Goal: Task Accomplishment & Management: Manage account settings

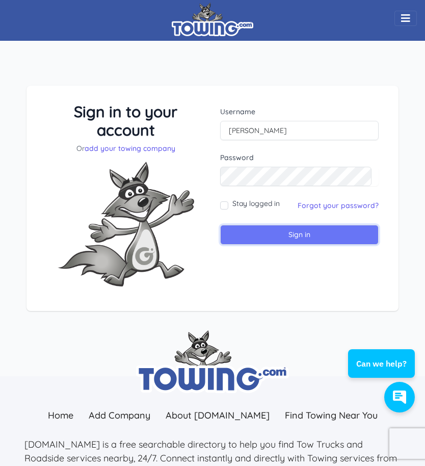
click at [288, 234] on input "Sign in" at bounding box center [299, 235] width 158 height 20
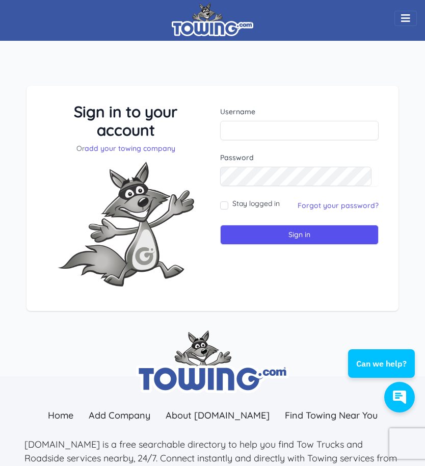
click at [250, 119] on div "Username" at bounding box center [299, 123] width 158 height 34
click at [250, 126] on input "text" at bounding box center [299, 130] width 158 height 19
type input "[EMAIL_ADDRESS][DOMAIN_NAME]"
click at [304, 203] on link "Forgot your password?" at bounding box center [337, 205] width 81 height 9
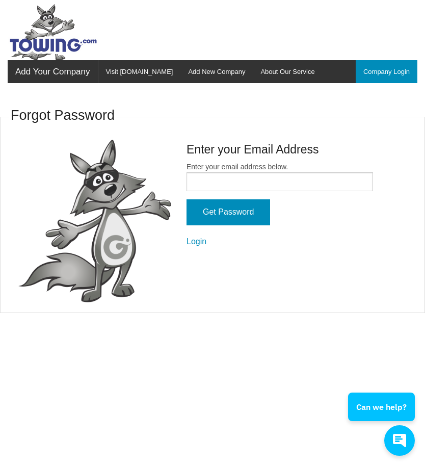
click at [311, 305] on fieldset "Forgot Password Enter your Email Address Enter your email address below. Get Pa…" at bounding box center [212, 208] width 425 height 208
click at [254, 180] on input "Enter your email address below." at bounding box center [279, 181] width 186 height 19
type input "[EMAIL_ADDRESS][DOMAIN_NAME]"
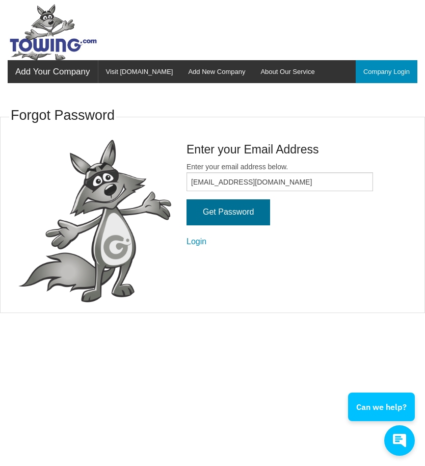
click at [234, 211] on input "Get Password" at bounding box center [228, 212] width 84 height 26
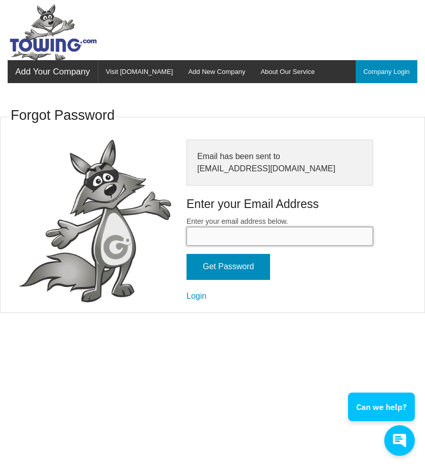
click at [237, 241] on input "Enter your email address below." at bounding box center [279, 236] width 186 height 19
type input "[EMAIL_ADDRESS][DOMAIN_NAME]"
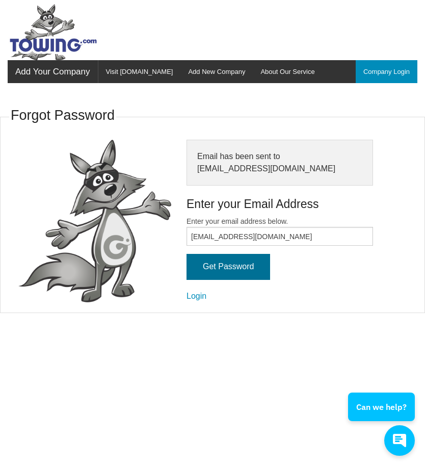
click at [236, 268] on input "Get Password" at bounding box center [228, 267] width 84 height 26
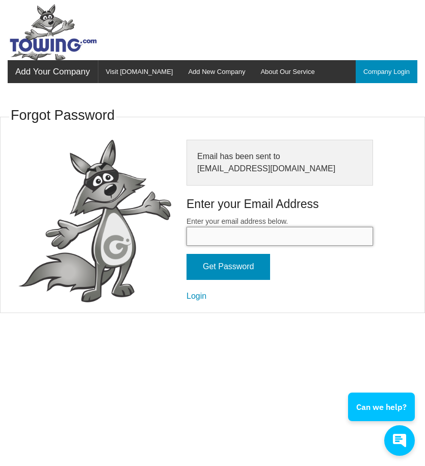
click at [219, 236] on input "Enter your email address below." at bounding box center [279, 236] width 186 height 19
type input "[EMAIL_ADDRESS][DOMAIN_NAME]"
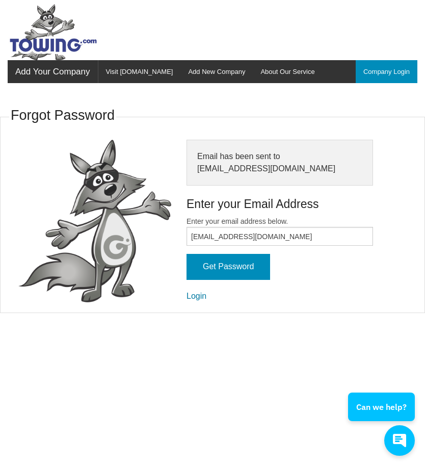
click at [203, 295] on link "Login" at bounding box center [196, 295] width 20 height 9
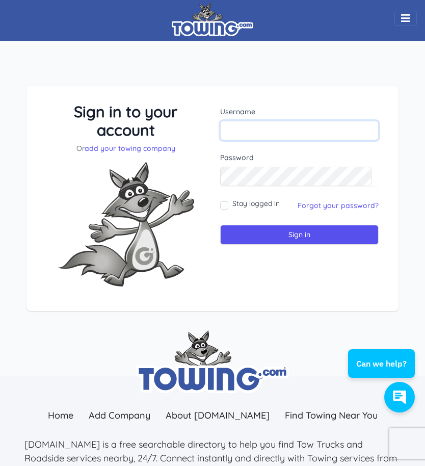
click at [245, 129] on input "text" at bounding box center [299, 130] width 158 height 19
type input "Zeman"
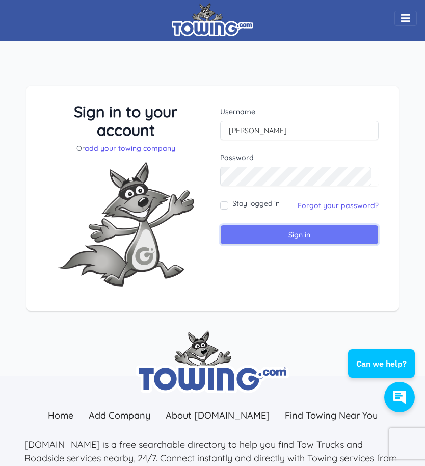
click at [294, 237] on input "Sign in" at bounding box center [299, 235] width 158 height 20
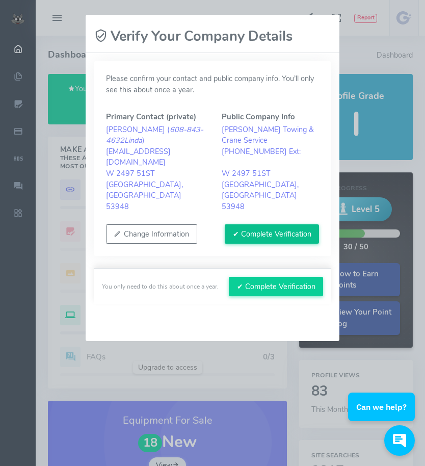
click at [266, 224] on button "✔ Complete Verification" at bounding box center [272, 233] width 94 height 19
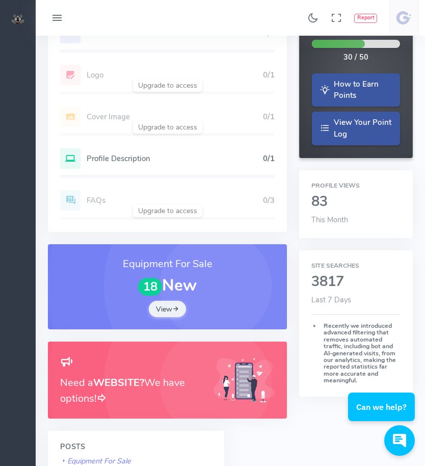
scroll to position [189, 0]
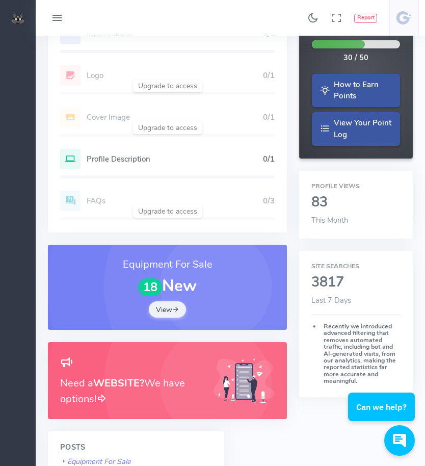
click at [206, 159] on h5 "Profile Description" at bounding box center [175, 159] width 176 height 8
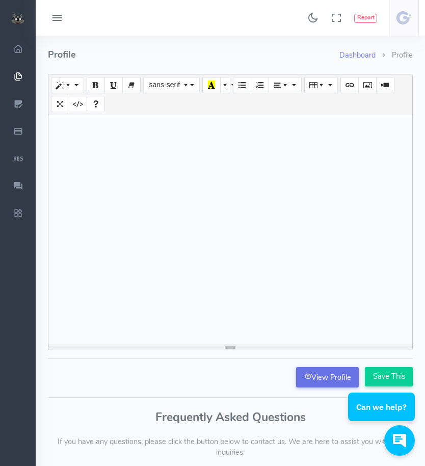
click at [329, 375] on link "View Profile" at bounding box center [327, 377] width 63 height 20
